Goal: Find specific page/section: Find specific page/section

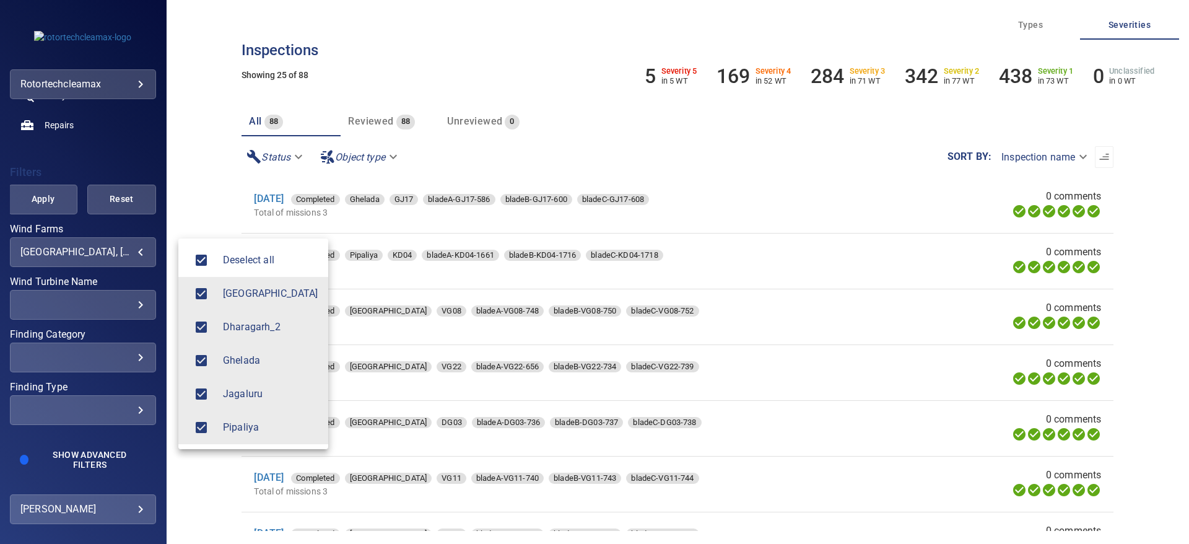
click at [115, 244] on body "**********" at bounding box center [594, 272] width 1189 height 544
click at [189, 175] on div at bounding box center [594, 272] width 1189 height 544
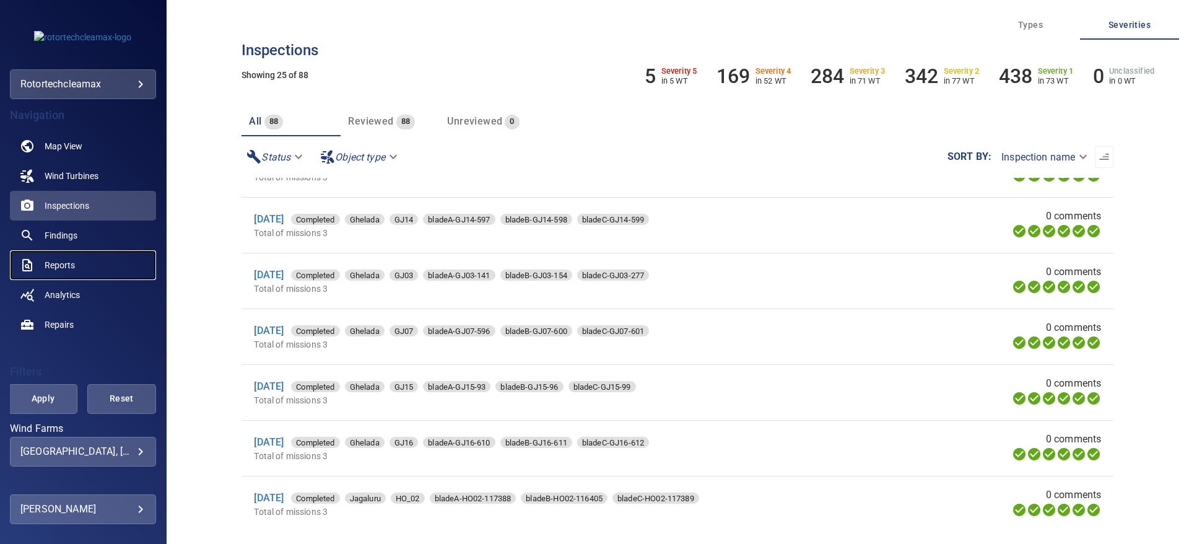
click at [62, 268] on span "Reports" at bounding box center [60, 265] width 30 height 12
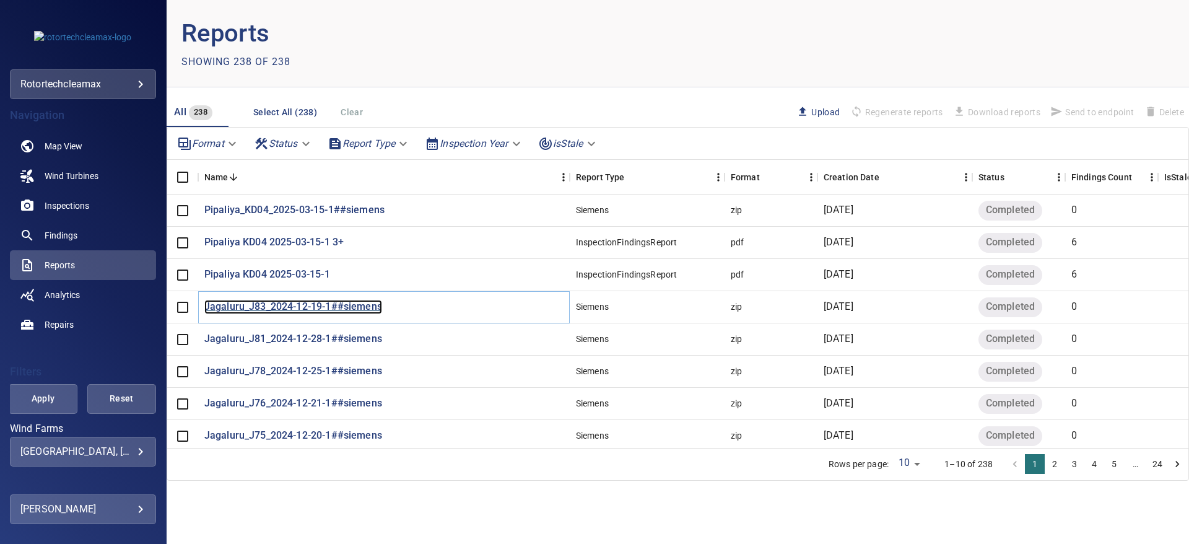
click at [245, 306] on p "Jagaluru_J83_2024-12-19-1##siemens" at bounding box center [293, 307] width 178 height 14
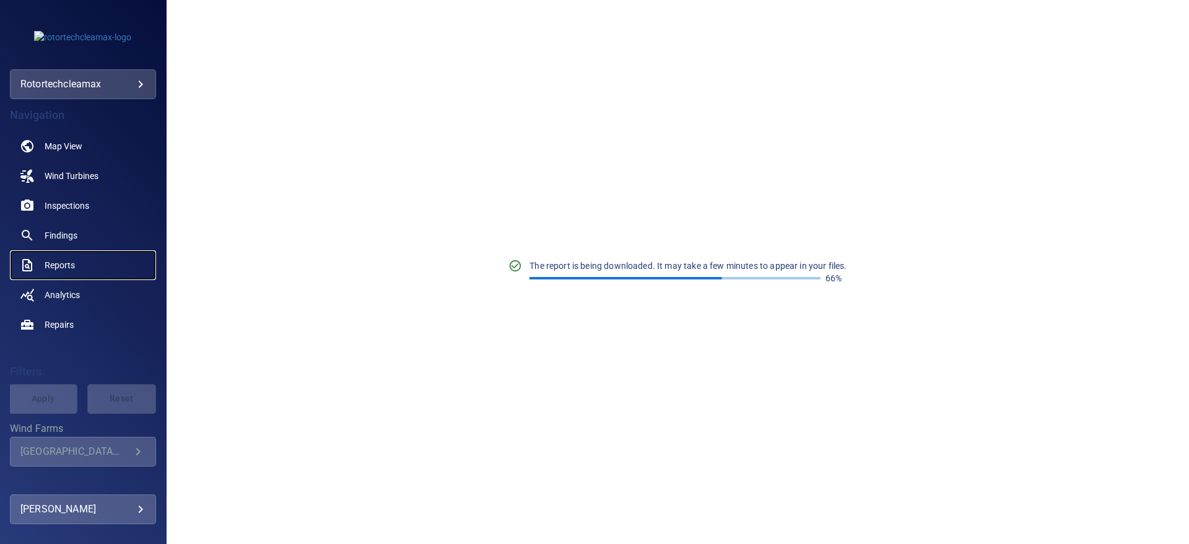
click at [56, 264] on span "Reports" at bounding box center [60, 265] width 30 height 12
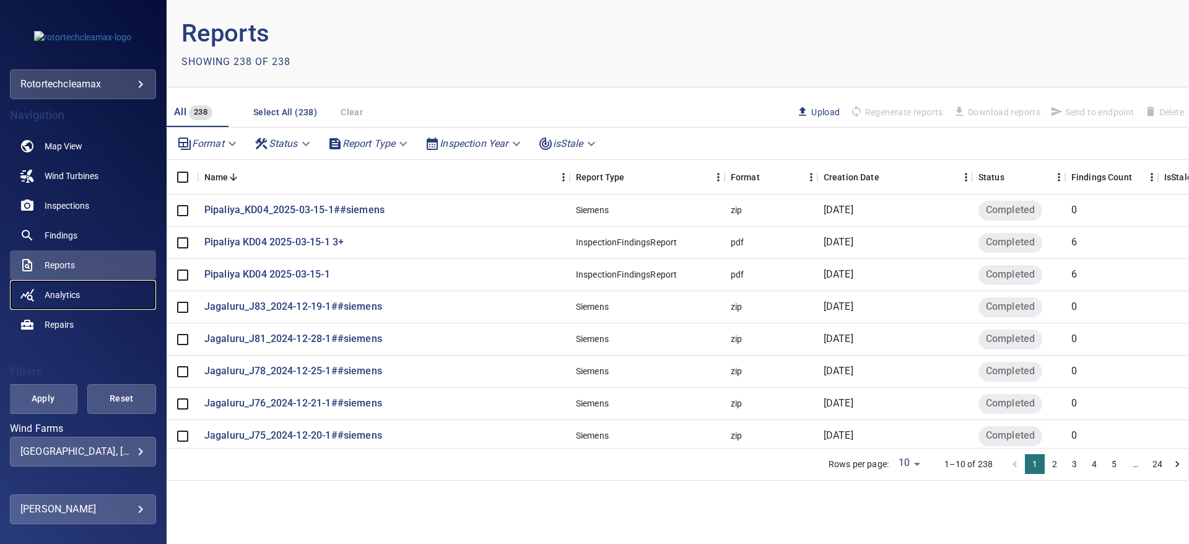
click at [64, 293] on span "Analytics" at bounding box center [62, 294] width 35 height 12
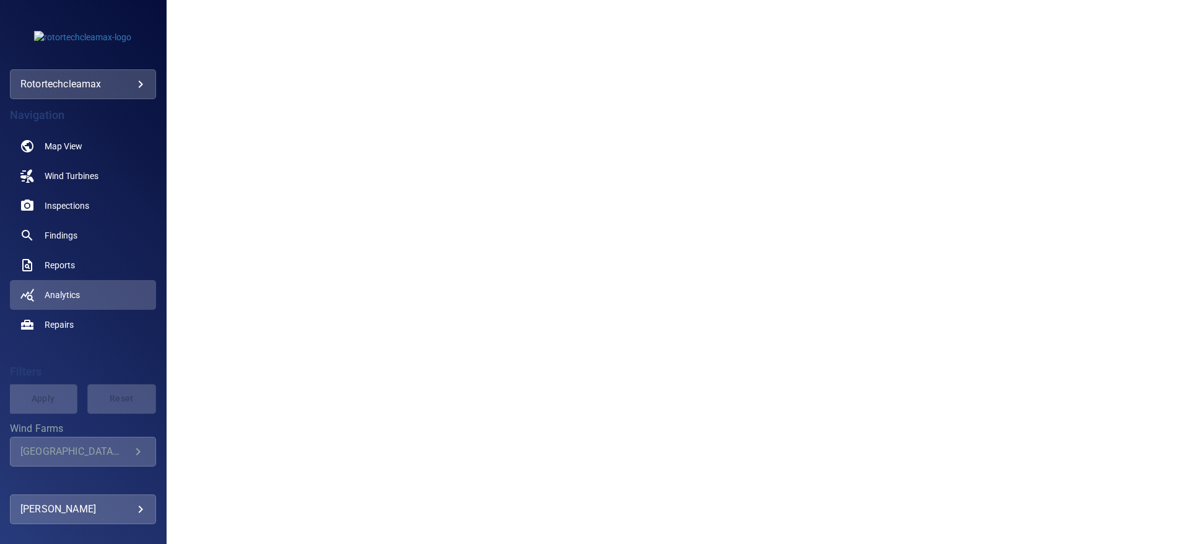
scroll to position [1257, 0]
click at [54, 262] on span "Reports" at bounding box center [60, 265] width 30 height 12
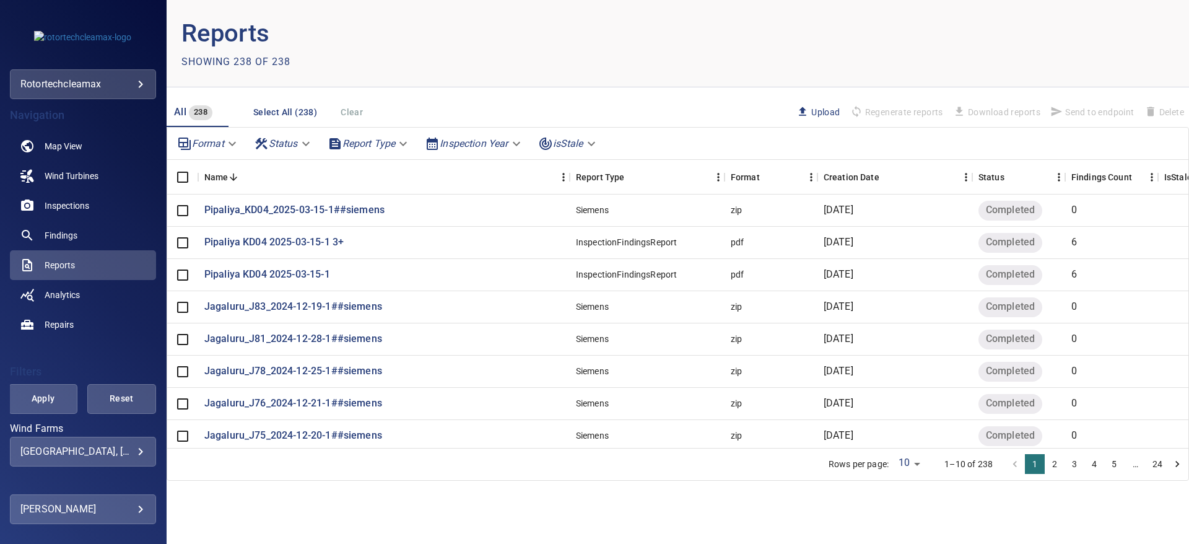
scroll to position [83, 0]
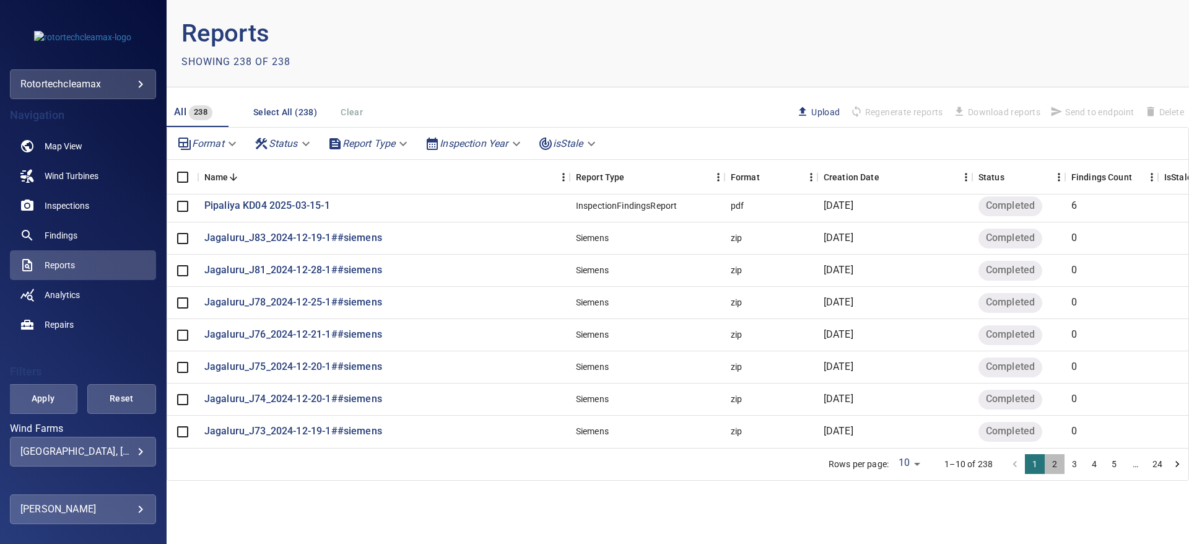
click at [1054, 466] on button "2" at bounding box center [1054, 464] width 20 height 20
click at [1075, 464] on button "3" at bounding box center [1074, 464] width 20 height 20
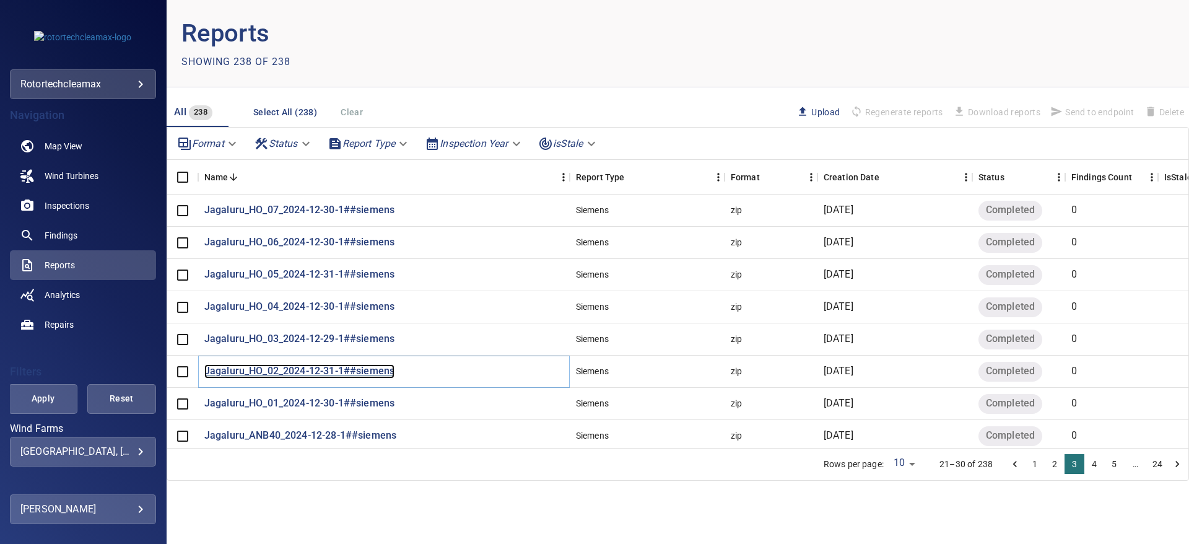
click at [257, 371] on p "Jagaluru_HO_02_2024-12-31-1##siemens" at bounding box center [299, 371] width 190 height 14
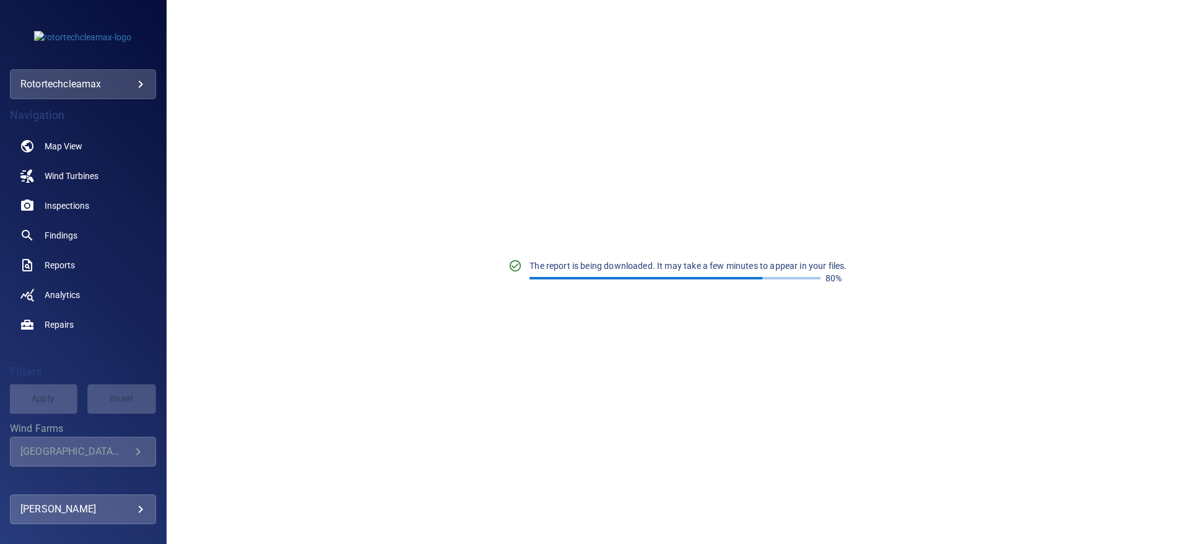
click at [651, 363] on div "The report is being downloaded. It may take a few minutes to appear in your fil…" at bounding box center [678, 272] width 1022 height 544
